Goal: Task Accomplishment & Management: Manage account settings

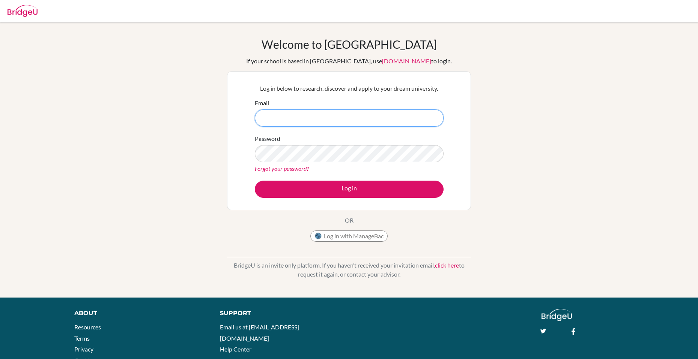
click at [283, 119] on input "Email" at bounding box center [349, 118] width 189 height 17
type input "[EMAIL_ADDRESS][DOMAIN_NAME]"
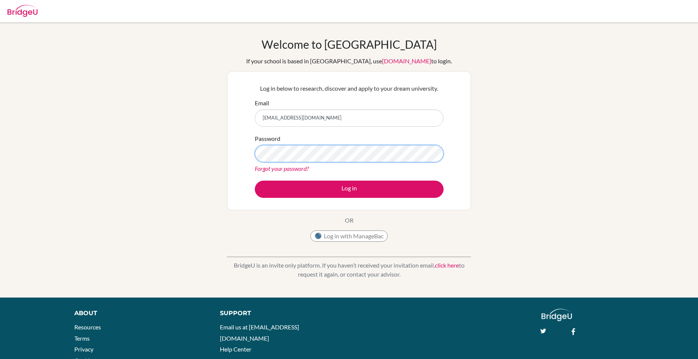
click at [255, 181] on button "Log in" at bounding box center [349, 189] width 189 height 17
click at [254, 140] on div "Log in below to research, discover and apply to your dream university. Email [E…" at bounding box center [349, 140] width 198 height 123
click at [255, 181] on button "Log in" at bounding box center [349, 189] width 189 height 17
